Goal: Navigation & Orientation: Understand site structure

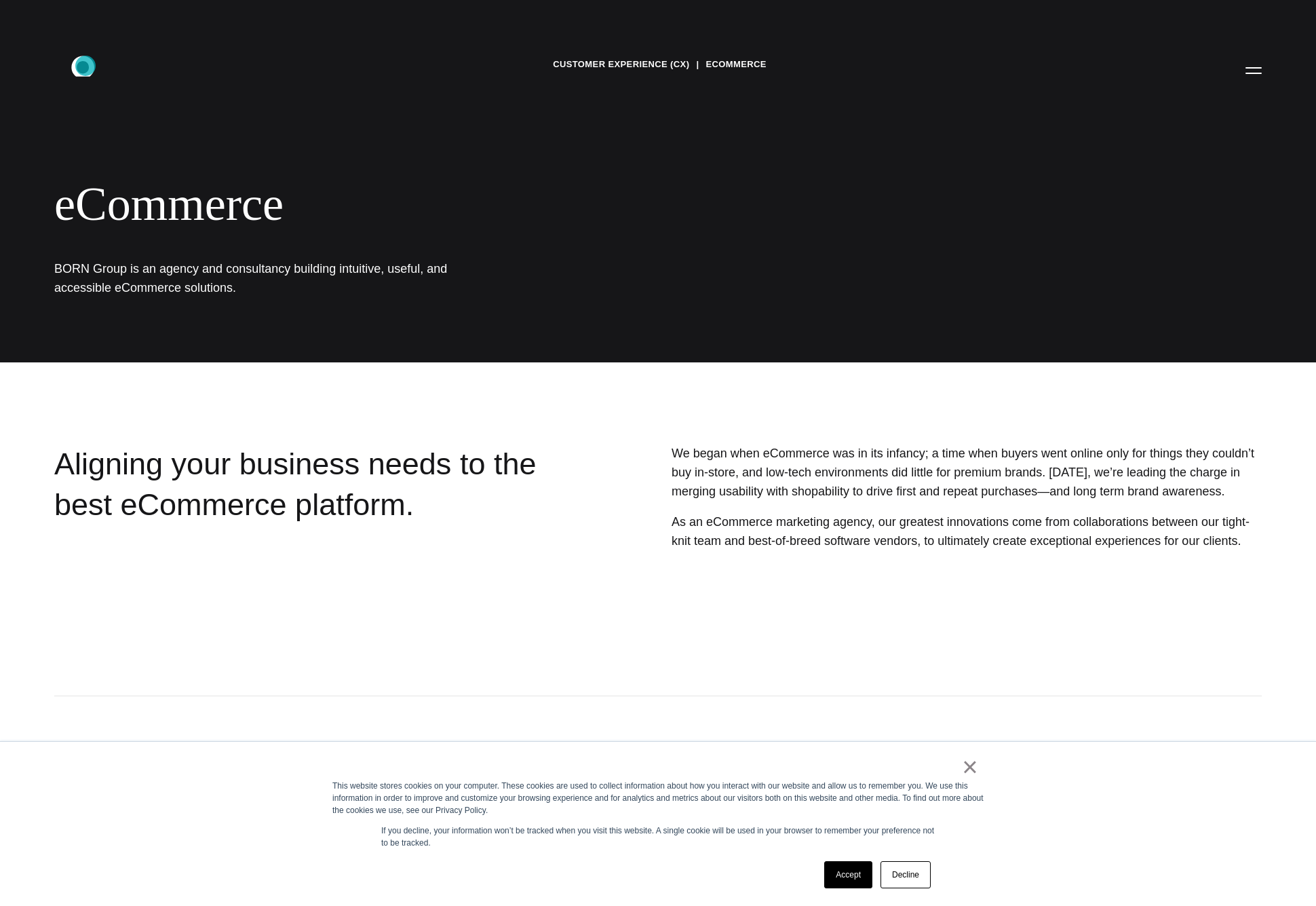
click at [85, 66] on icon ".st0{display:none;} .st1{display:inline;} .st2{font-family:'HelveticaNeue-Mediu…" at bounding box center [92, 70] width 87 height 36
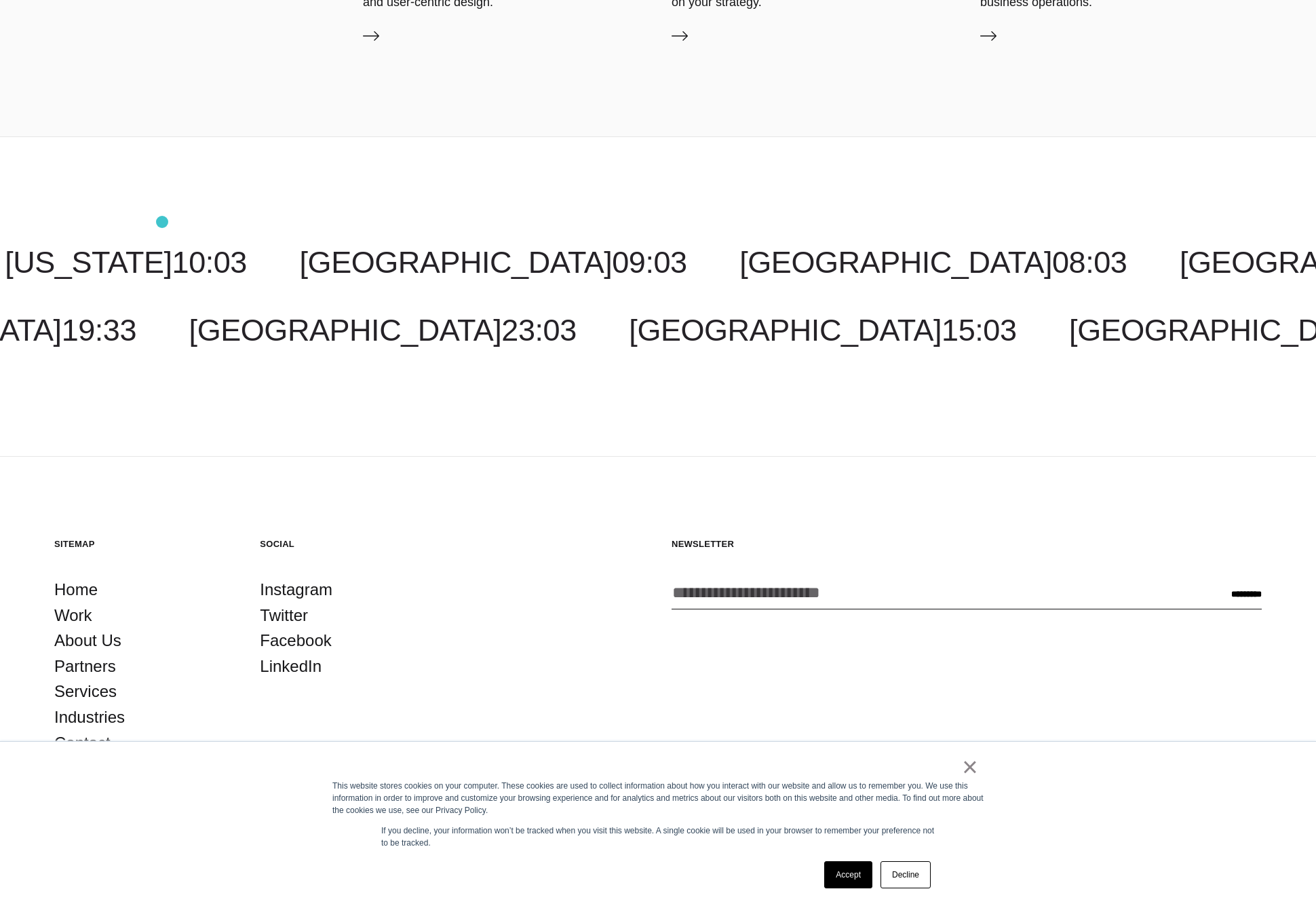
scroll to position [5714, 0]
click at [73, 594] on link "Home" at bounding box center [76, 590] width 43 height 26
click at [79, 641] on link "About Us" at bounding box center [88, 641] width 67 height 26
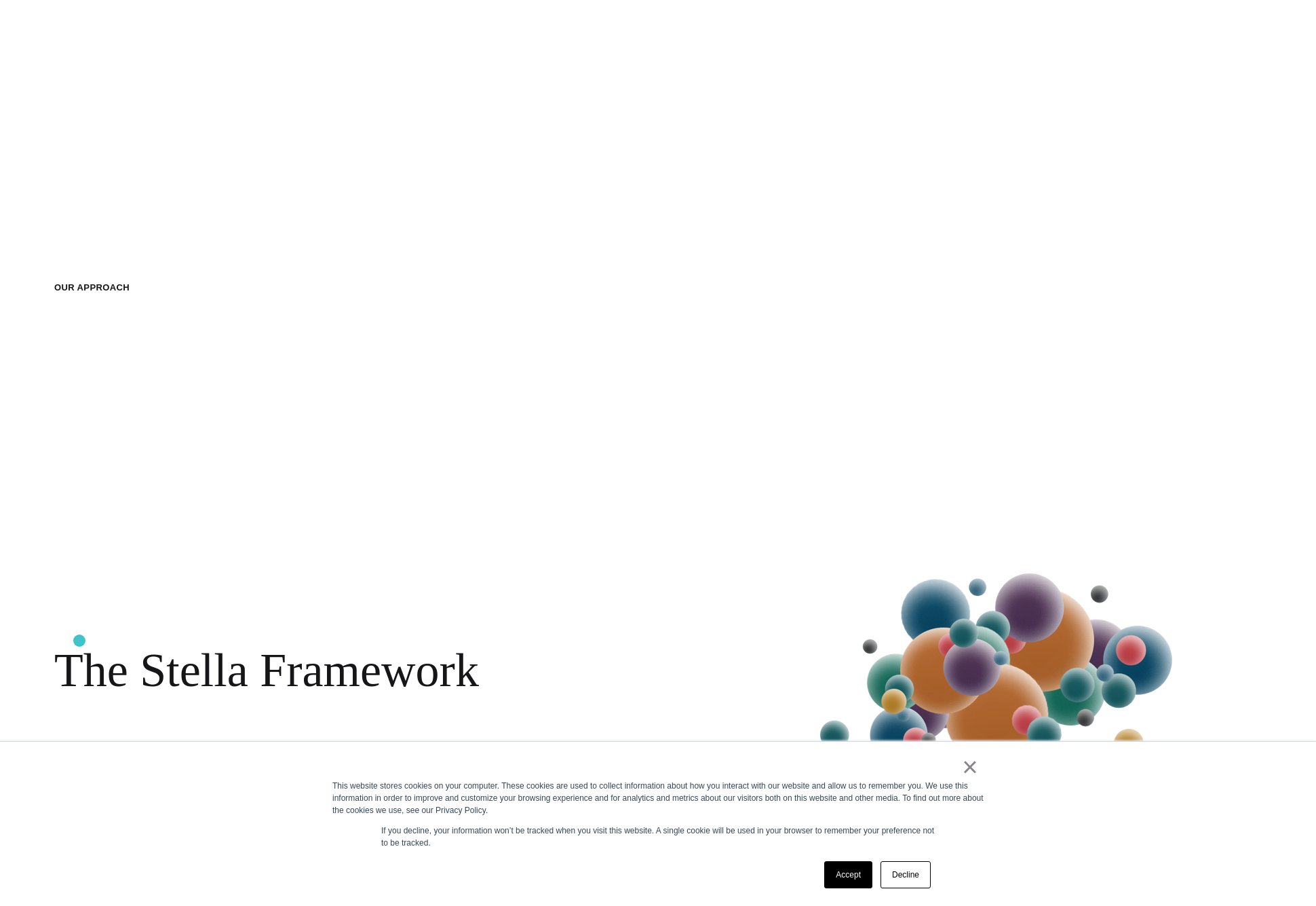
scroll to position [2524, 0]
